Goal: Information Seeking & Learning: Learn about a topic

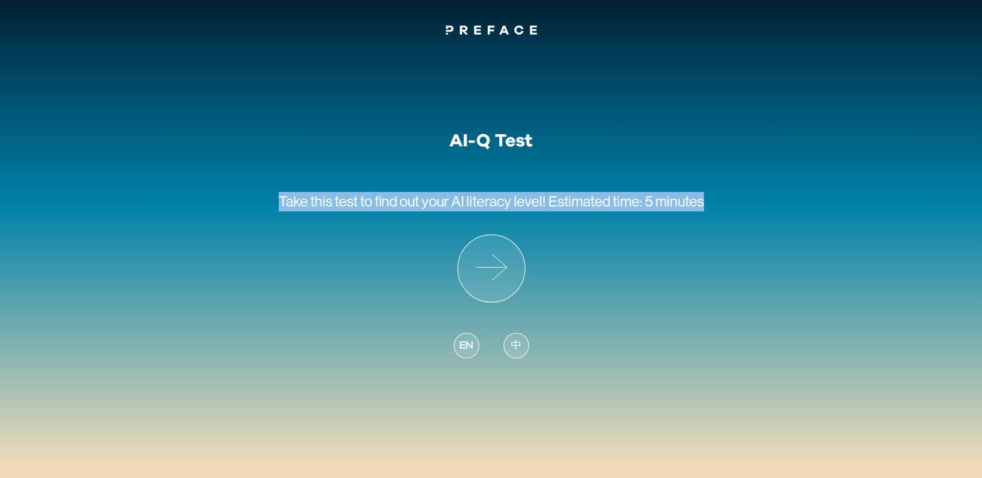
drag, startPoint x: 284, startPoint y: 202, endPoint x: 702, endPoint y: 202, distance: 417.9
click at [702, 202] on p "Take this test to find out your AI literacy level! Estimated time: 5 minutes" at bounding box center [491, 193] width 425 height 83
click at [702, 202] on span "Estimated time: 5 minutes" at bounding box center [625, 201] width 155 height 16
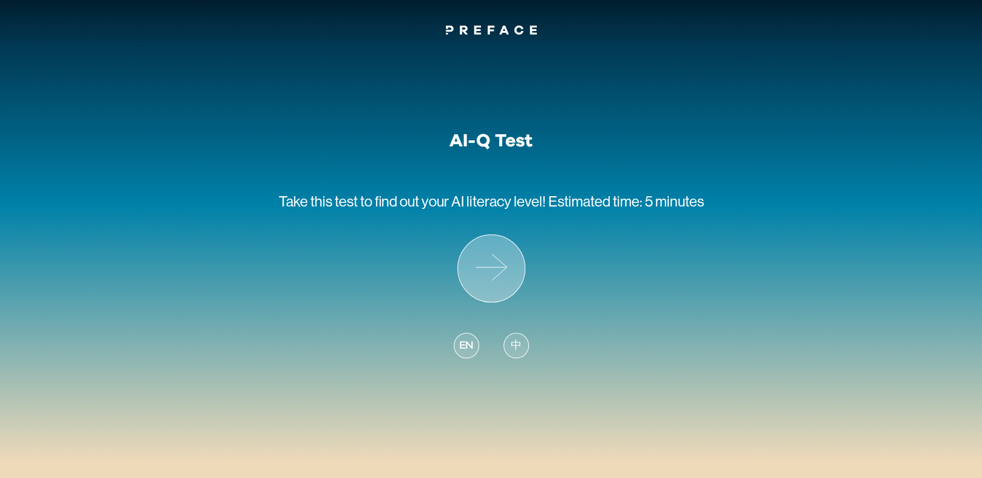
click at [483, 258] on icon at bounding box center [491, 268] width 67 height 67
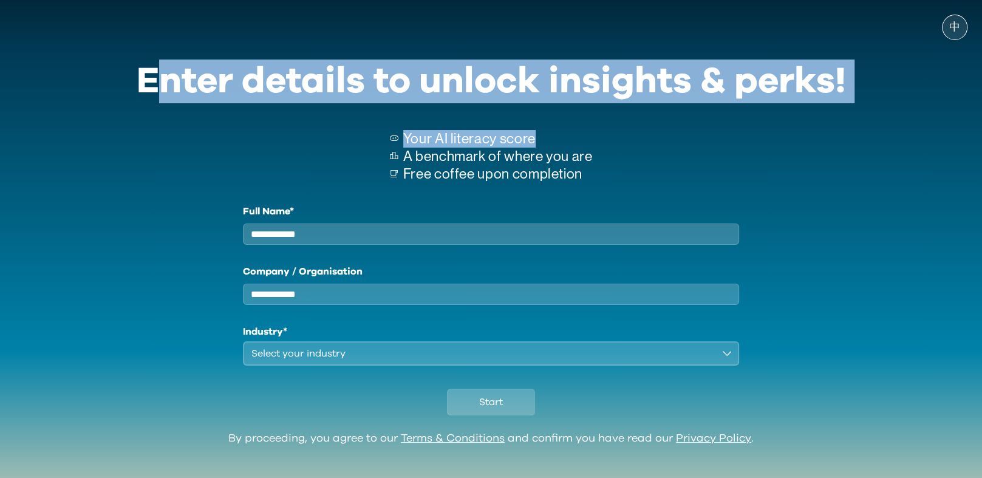
drag, startPoint x: 159, startPoint y: 92, endPoint x: 801, endPoint y: 138, distance: 643.0
click at [801, 138] on div "Enter details to unlock insights & perks! Your AI literacy score A benchmark of…" at bounding box center [491, 238] width 739 height 390
click at [801, 141] on div "Your AI literacy score A benchmark of where you are Free coffee upon completion" at bounding box center [491, 158] width 709 height 94
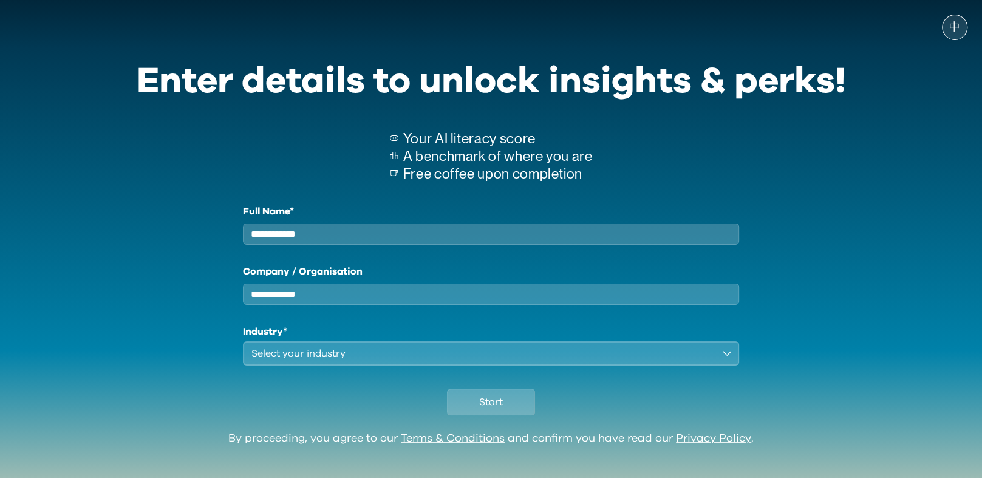
scroll to position [26, 0]
